Goal: Book appointment/travel/reservation

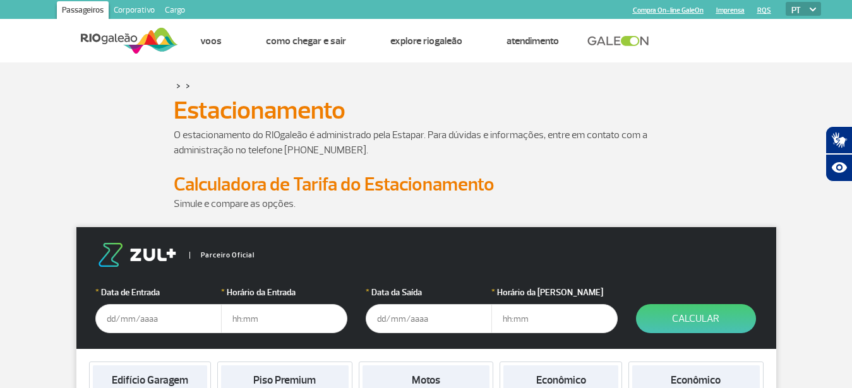
click at [160, 317] on input "text" at bounding box center [158, 318] width 126 height 29
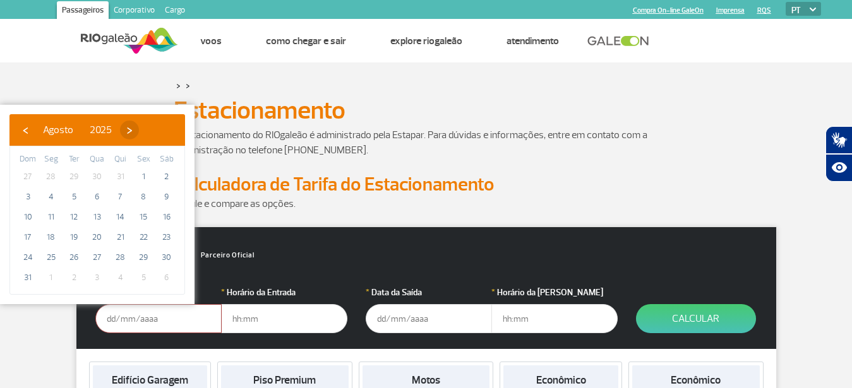
click at [139, 132] on span "›" at bounding box center [129, 130] width 19 height 19
click at [75, 213] on span "16" at bounding box center [74, 217] width 20 height 20
type input "[DATE]"
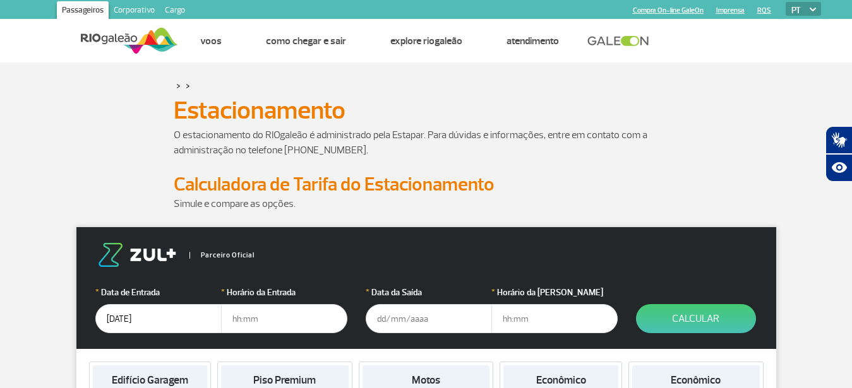
click at [282, 316] on input "text" at bounding box center [284, 318] width 126 height 29
type input "14:00"
click at [429, 320] on input "text" at bounding box center [429, 318] width 126 height 29
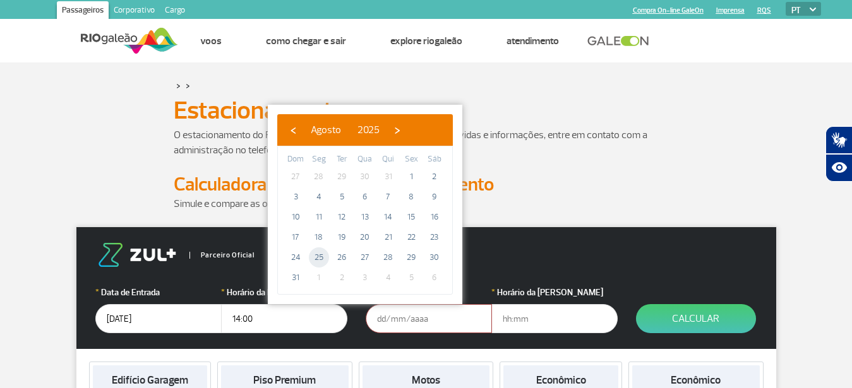
click at [319, 258] on span "25" at bounding box center [319, 258] width 20 height 20
type input "[DATE]"
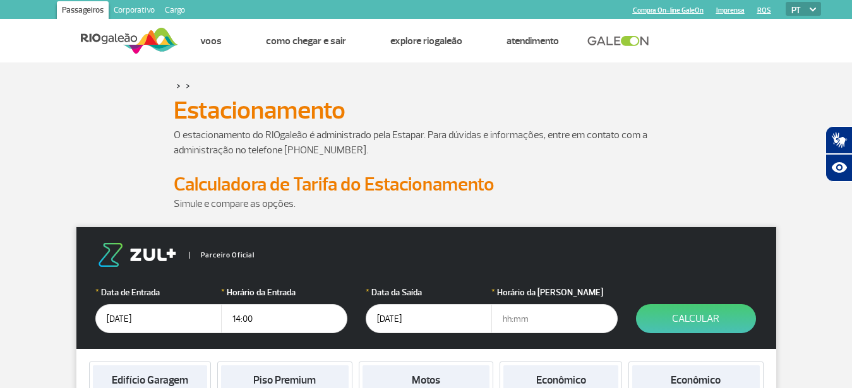
click at [501, 319] on input "text" at bounding box center [554, 318] width 126 height 29
type input "9"
type input "09:00"
click at [685, 317] on button "Calcular" at bounding box center [696, 318] width 120 height 29
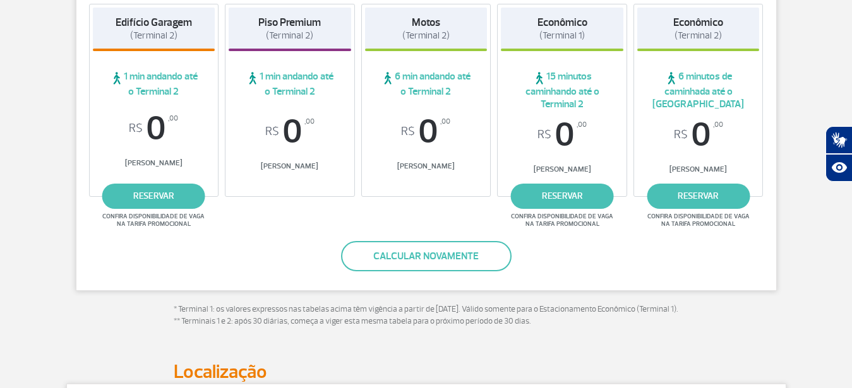
scroll to position [277, 0]
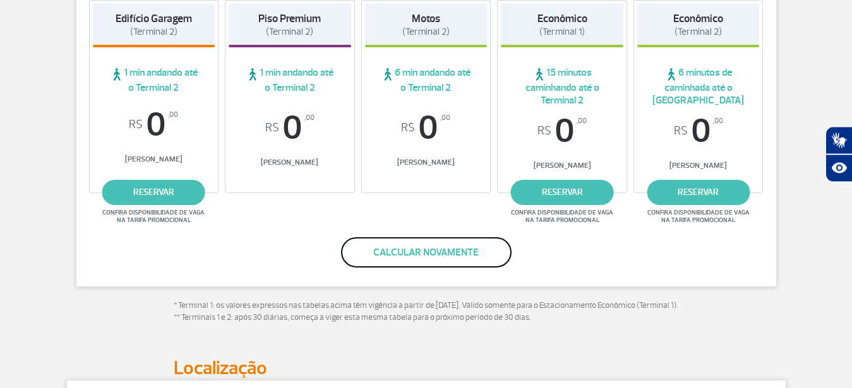
click at [429, 258] on button "Calcular novamente" at bounding box center [426, 252] width 170 height 30
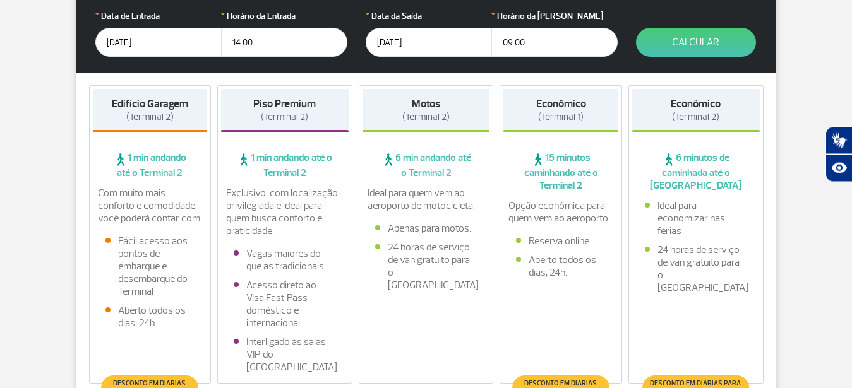
scroll to position [362, 0]
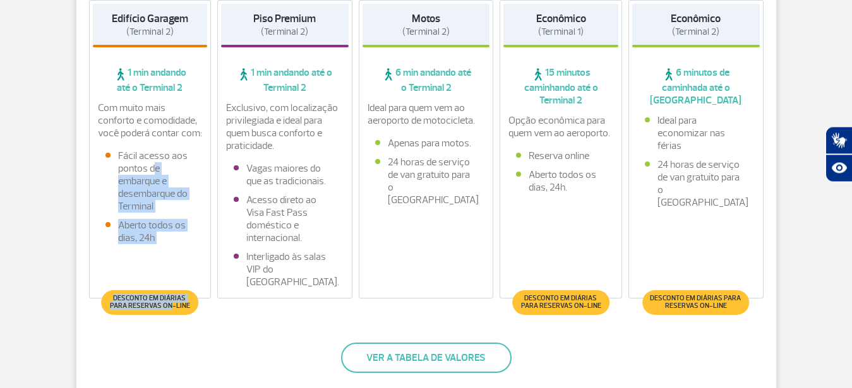
drag, startPoint x: 165, startPoint y: 307, endPoint x: 155, endPoint y: 174, distance: 133.0
click at [155, 174] on div "Com muito mais conforto e comodidade, você poderá contar com: Fácil acesso aos …" at bounding box center [150, 176] width 115 height 149
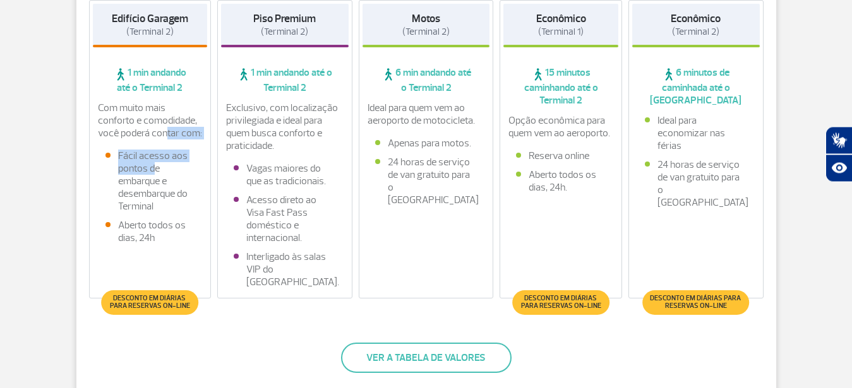
drag, startPoint x: 155, startPoint y: 175, endPoint x: 145, endPoint y: 130, distance: 46.0
click at [145, 130] on div "Com muito mais conforto e comodidade, você poderá contar com: Fácil acesso aos …" at bounding box center [150, 176] width 115 height 149
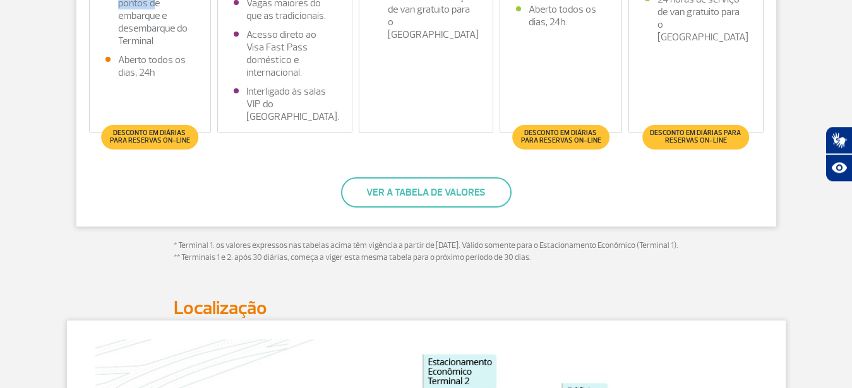
scroll to position [544, 0]
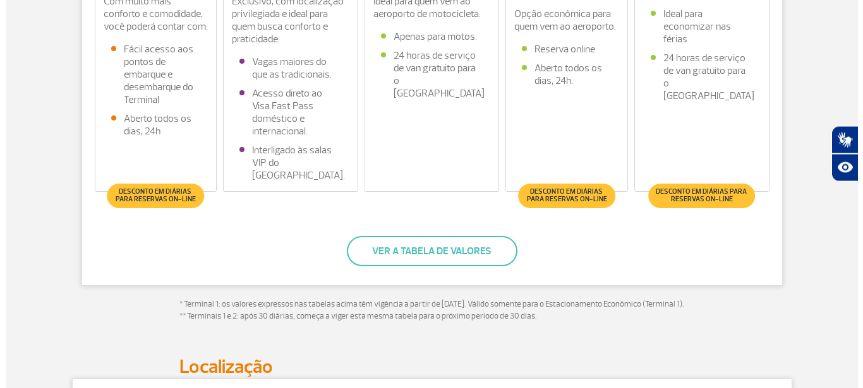
scroll to position [577, 0]
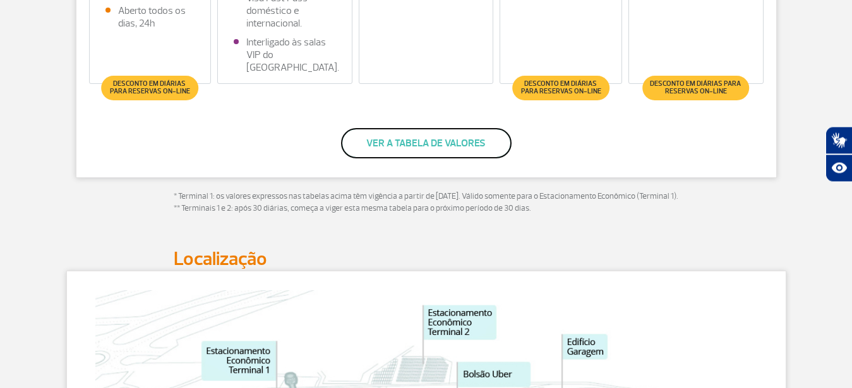
click at [421, 142] on button "Ver a tabela de valores" at bounding box center [426, 143] width 170 height 30
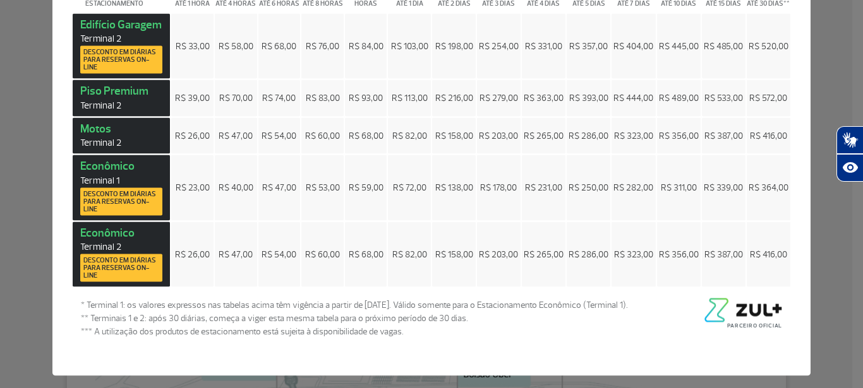
scroll to position [51, 0]
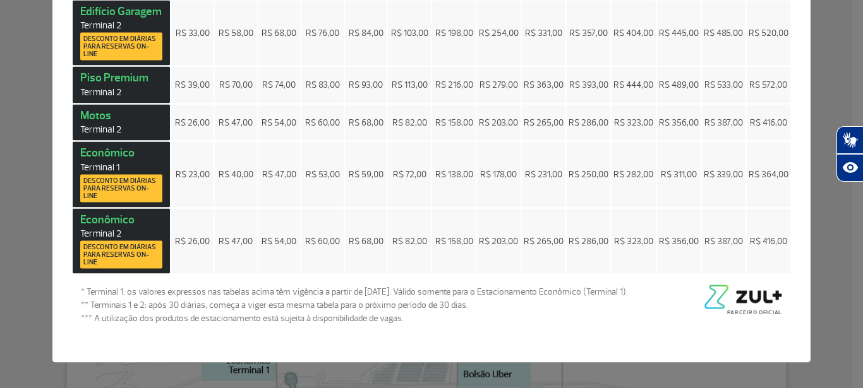
drag, startPoint x: 857, startPoint y: 383, endPoint x: 856, endPoint y: 192, distance: 191.3
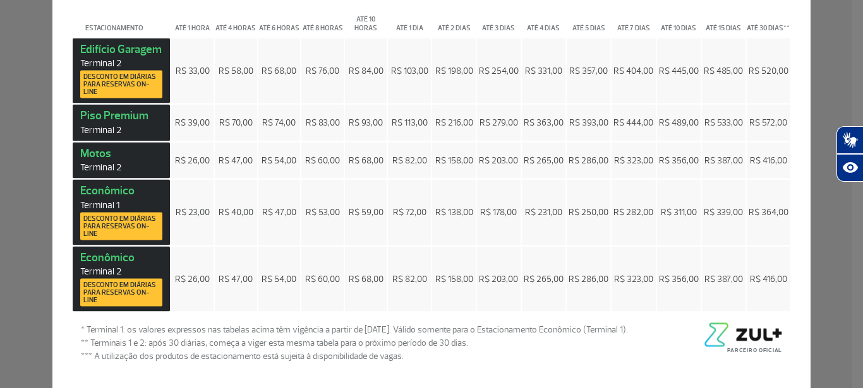
scroll to position [0, 0]
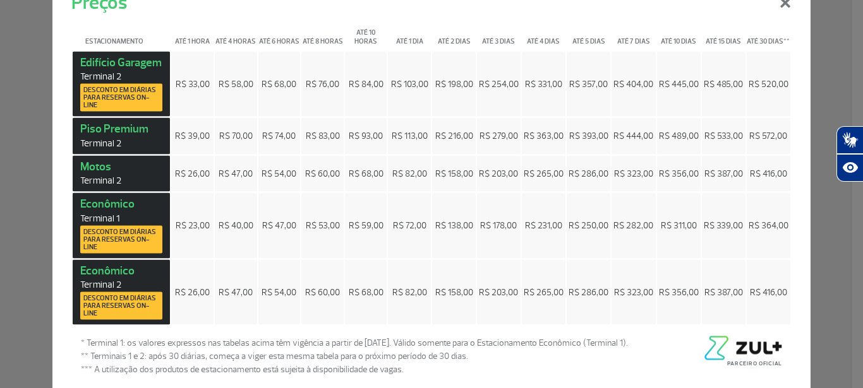
click at [674, 88] on span "R$ 445,00" at bounding box center [679, 83] width 40 height 11
click at [782, 4] on button "×" at bounding box center [784, 0] width 33 height 45
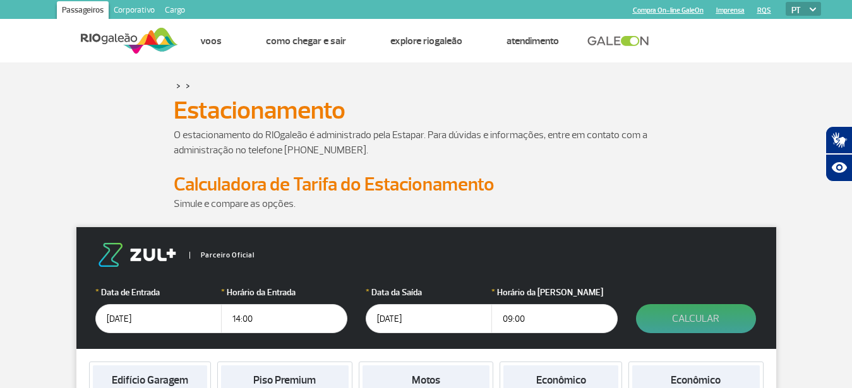
click at [708, 316] on button "Calcular" at bounding box center [696, 318] width 120 height 29
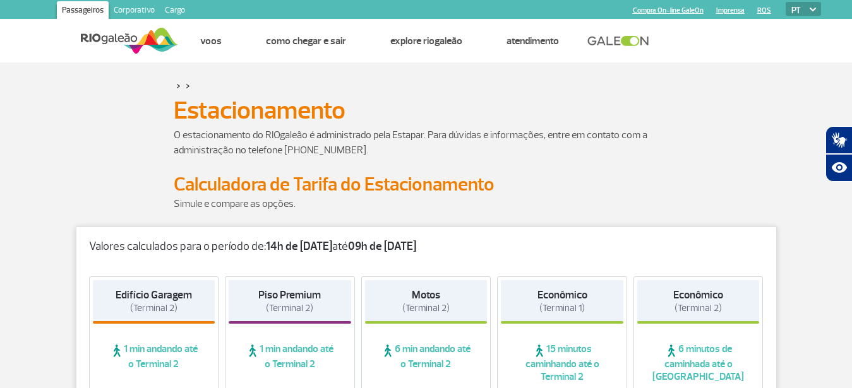
click at [416, 239] on div "Valores calculados para o período de: 14h de [DATE] até 09h de [DATE]" at bounding box center [426, 240] width 700 height 27
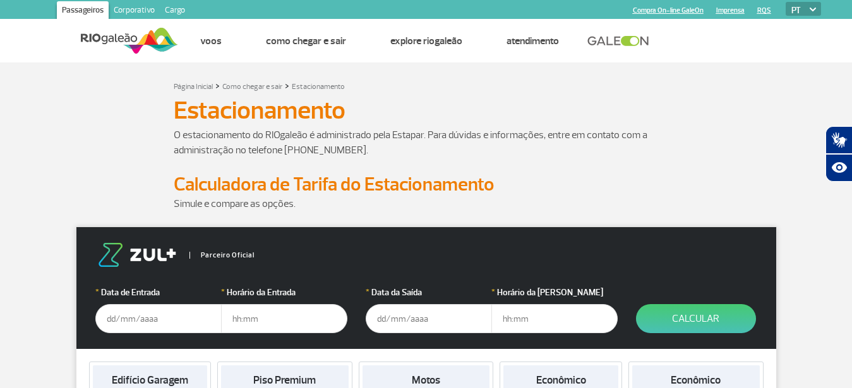
click at [166, 321] on input "text" at bounding box center [158, 318] width 126 height 29
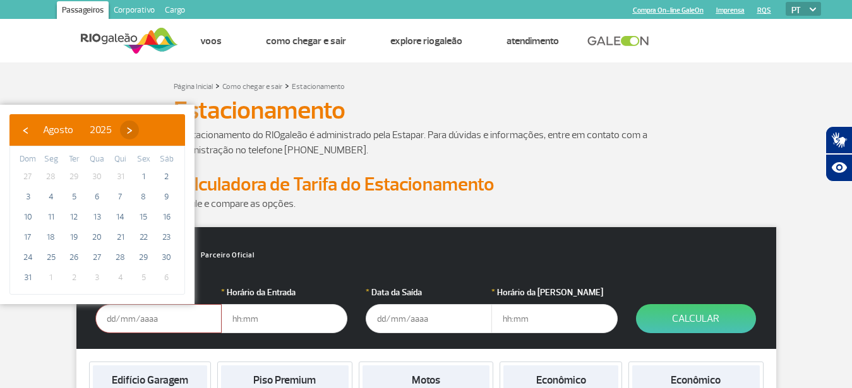
click at [139, 133] on span "›" at bounding box center [129, 130] width 19 height 19
click at [72, 222] on span "16" at bounding box center [74, 217] width 20 height 20
type input "[DATE]"
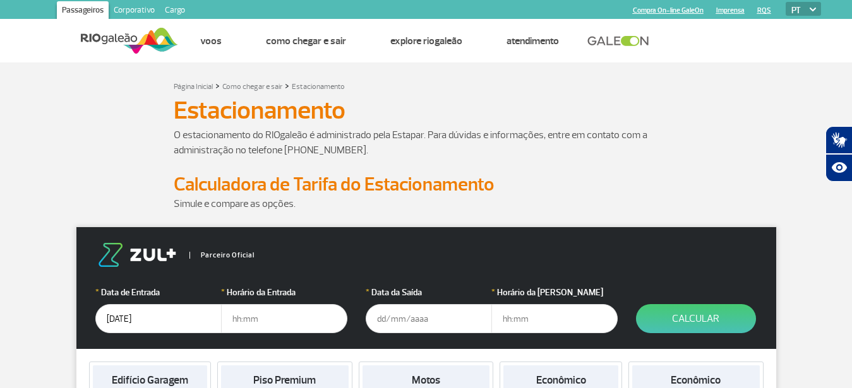
click at [254, 325] on input "text" at bounding box center [284, 318] width 126 height 29
type input "14:00"
click at [424, 323] on input "text" at bounding box center [429, 318] width 126 height 29
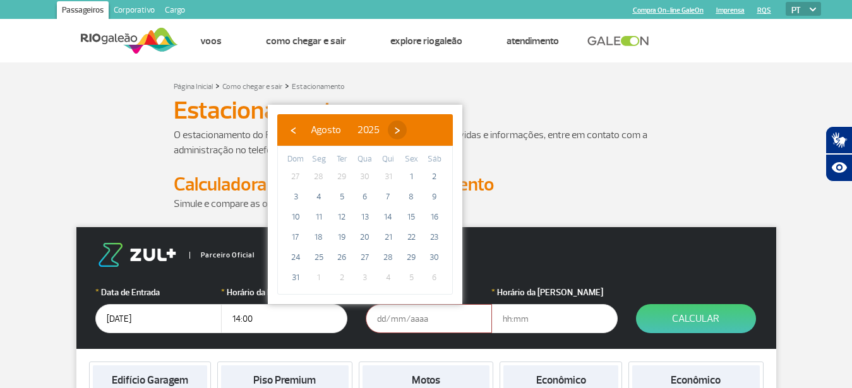
click at [407, 135] on span "›" at bounding box center [397, 130] width 19 height 19
click at [389, 239] on span "25" at bounding box center [388, 237] width 20 height 20
type input "25/09/2025"
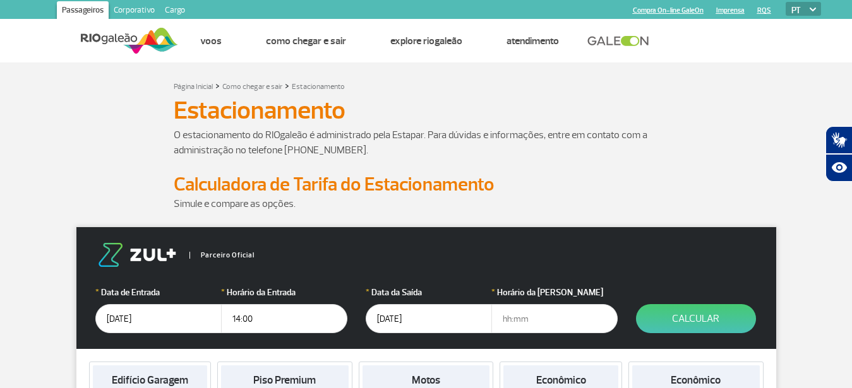
click at [529, 324] on input "text" at bounding box center [554, 318] width 126 height 29
type input "9"
type input "09:00"
click at [717, 316] on button "Calcular" at bounding box center [696, 318] width 120 height 29
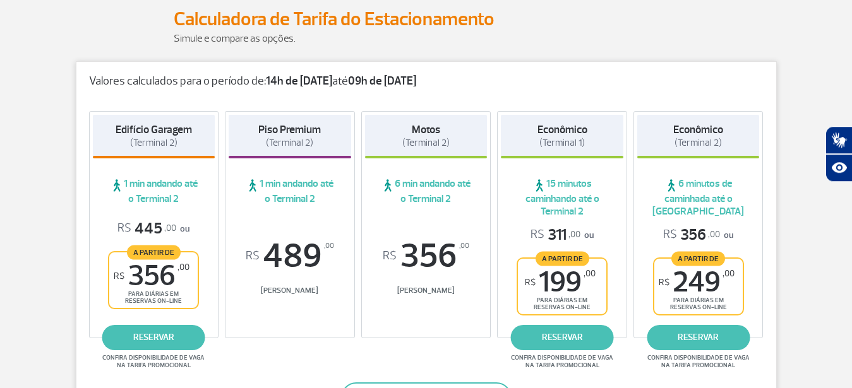
scroll to position [161, 0]
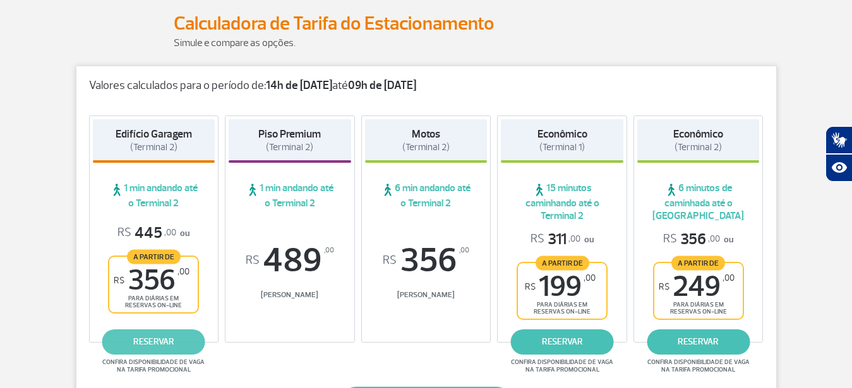
click at [148, 344] on link "reservar" at bounding box center [153, 342] width 103 height 25
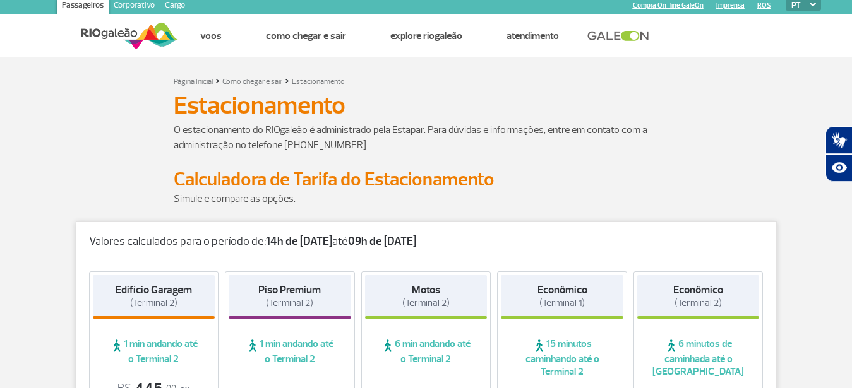
scroll to position [0, 0]
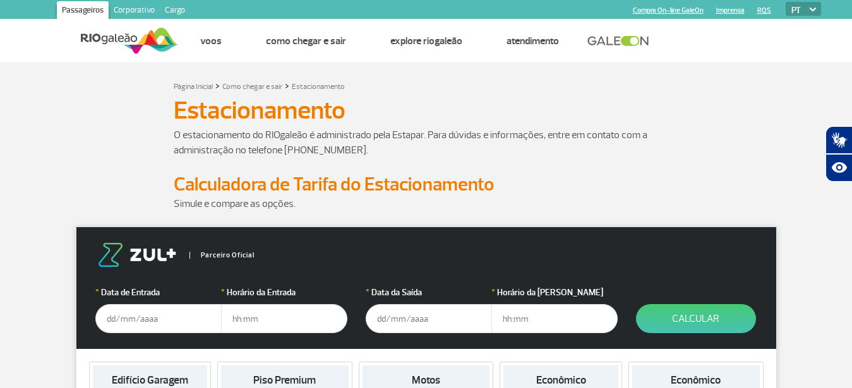
click at [138, 323] on input "text" at bounding box center [158, 318] width 126 height 29
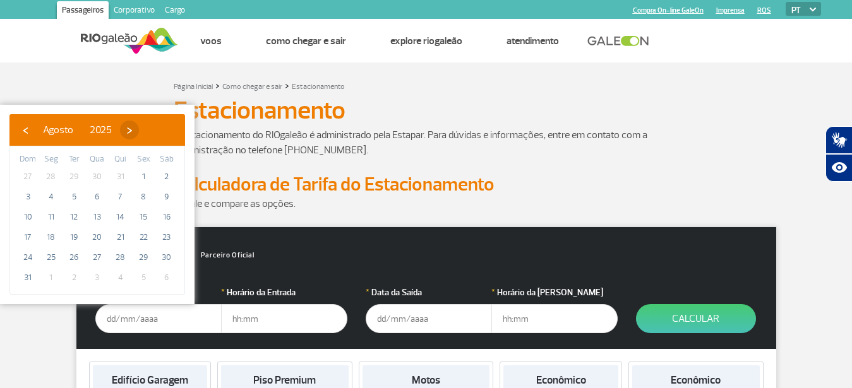
click at [139, 134] on span "›" at bounding box center [129, 130] width 19 height 19
click at [75, 217] on span "16" at bounding box center [74, 217] width 20 height 20
type input "[DATE]"
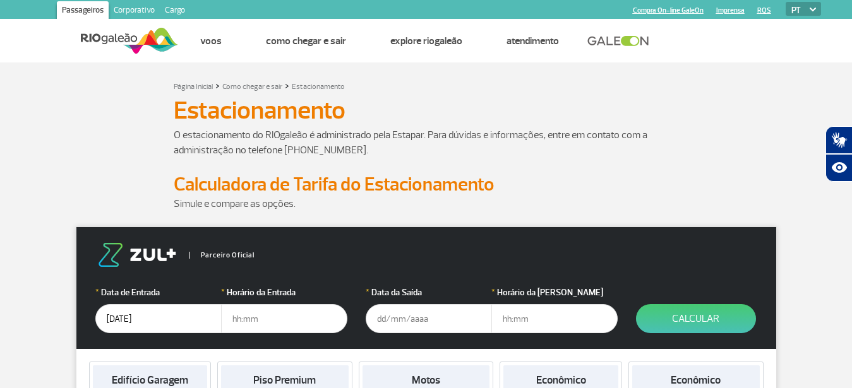
click at [263, 325] on input "text" at bounding box center [284, 318] width 126 height 29
type input "14:00"
click at [443, 313] on input "text" at bounding box center [429, 318] width 126 height 29
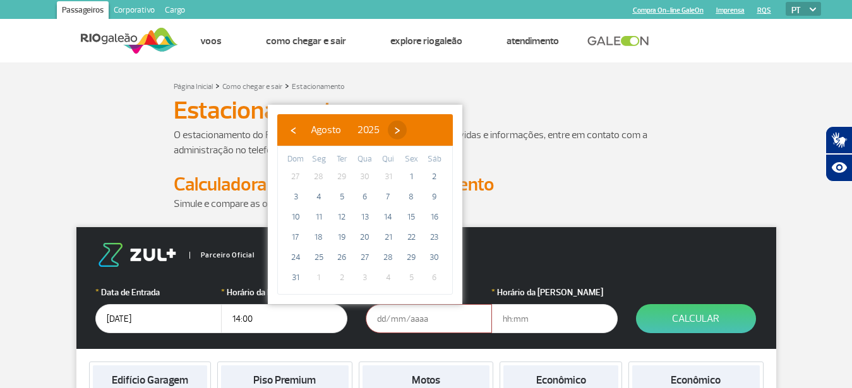
click at [407, 130] on span "›" at bounding box center [397, 130] width 19 height 19
click at [390, 237] on span "25" at bounding box center [388, 237] width 20 height 20
type input "25/09/2025"
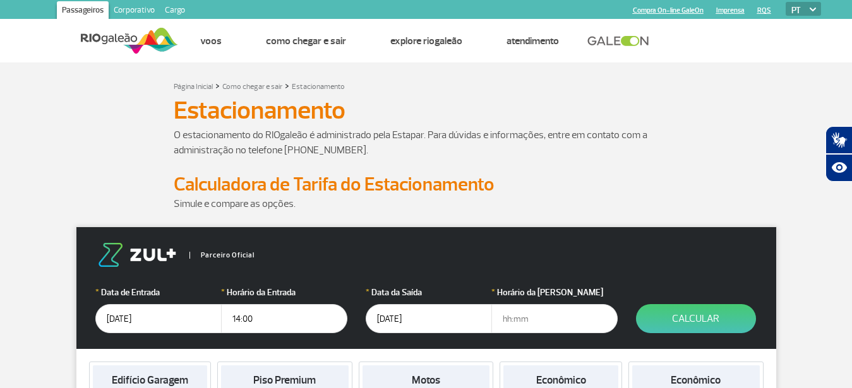
click at [520, 321] on input "text" at bounding box center [554, 318] width 126 height 29
type input "10:00"
click at [693, 321] on button "Calcular" at bounding box center [696, 318] width 120 height 29
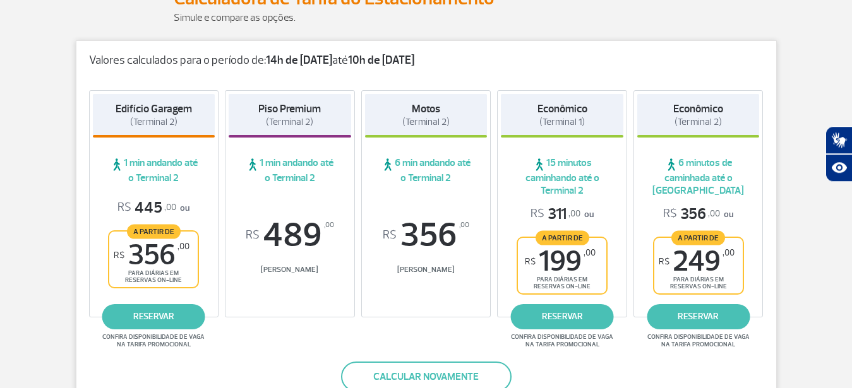
scroll to position [193, 0]
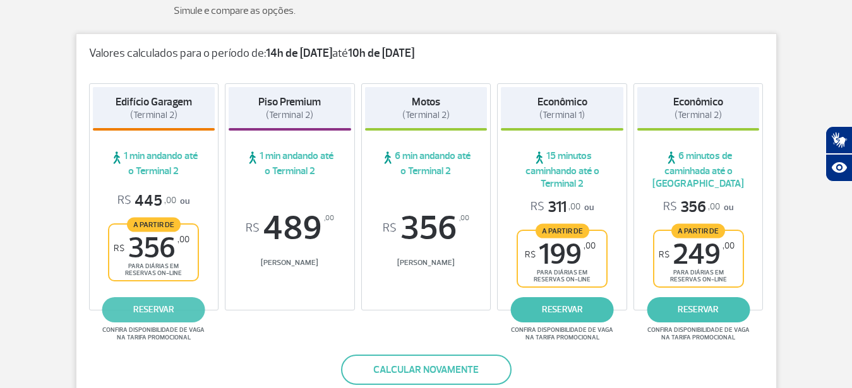
click at [144, 311] on link "reservar" at bounding box center [153, 309] width 103 height 25
click at [161, 313] on link "reservar" at bounding box center [153, 309] width 103 height 25
